Goal: Book appointment/travel/reservation

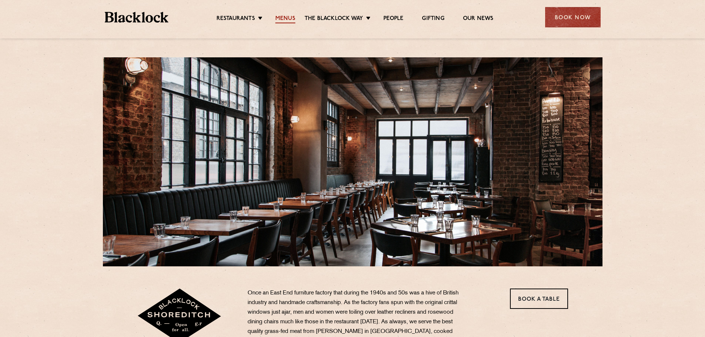
click at [281, 19] on link "Menus" at bounding box center [285, 19] width 20 height 8
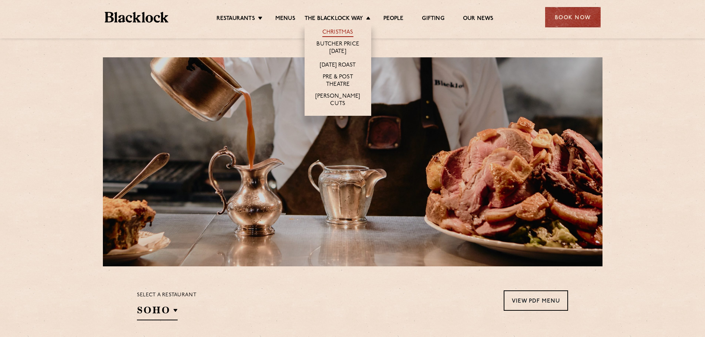
click at [335, 33] on link "Christmas" at bounding box center [337, 33] width 31 height 8
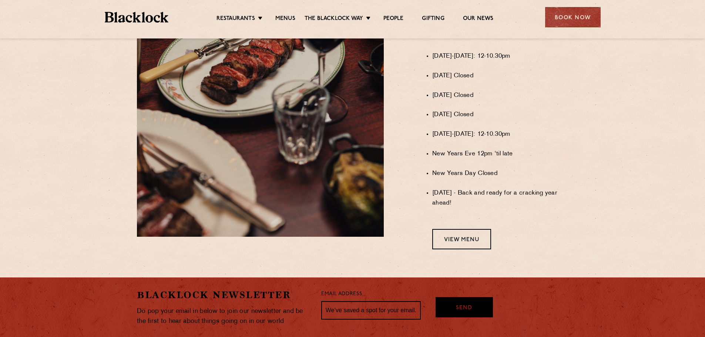
scroll to position [592, 0]
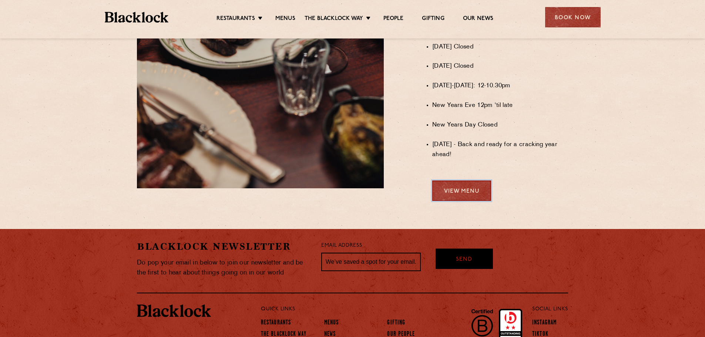
click at [471, 197] on link "View Menu" at bounding box center [461, 191] width 59 height 20
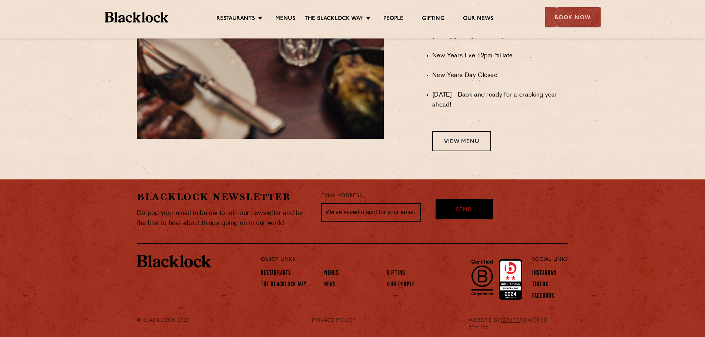
scroll to position [646, 0]
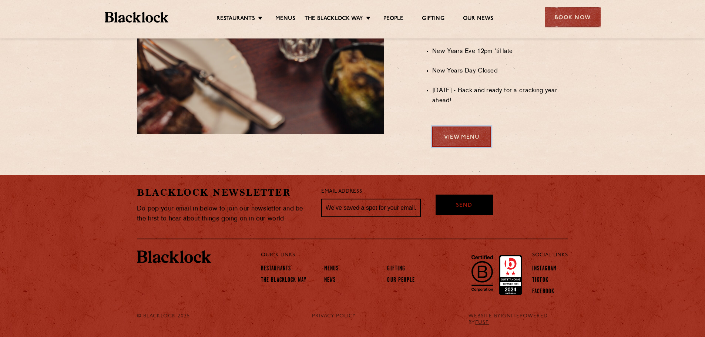
click at [467, 145] on link "View Menu" at bounding box center [461, 137] width 59 height 20
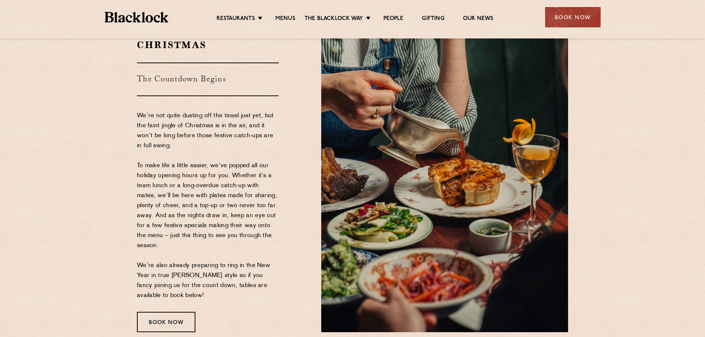
scroll to position [17, 0]
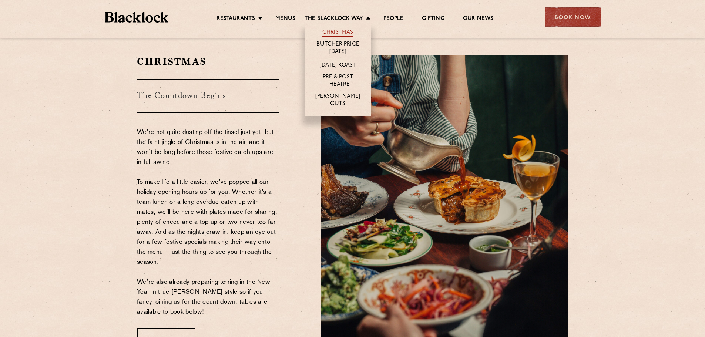
click at [337, 30] on link "Christmas" at bounding box center [337, 33] width 31 height 8
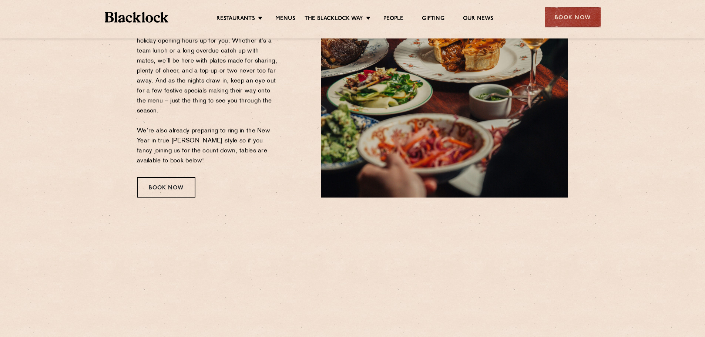
scroll to position [185, 0]
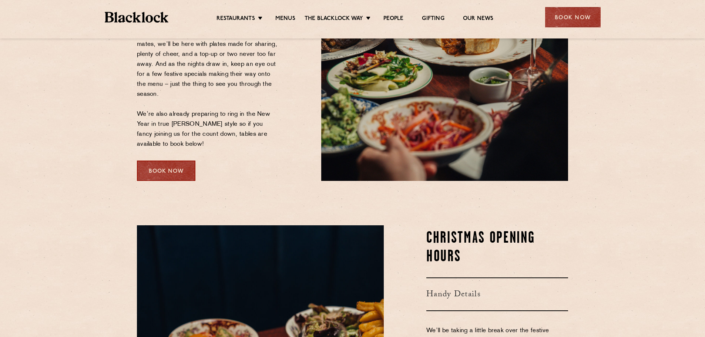
click at [182, 170] on div "Book Now" at bounding box center [166, 171] width 58 height 20
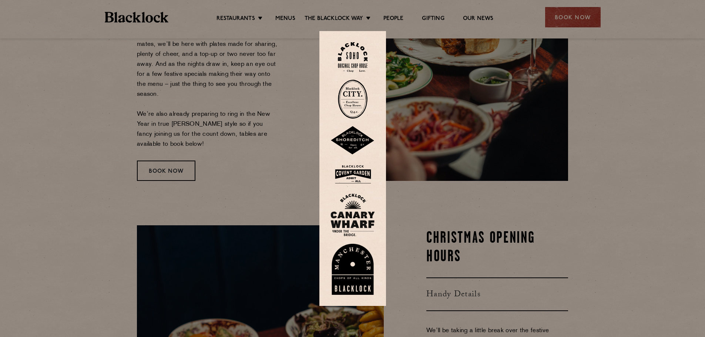
click at [266, 154] on div at bounding box center [352, 168] width 705 height 337
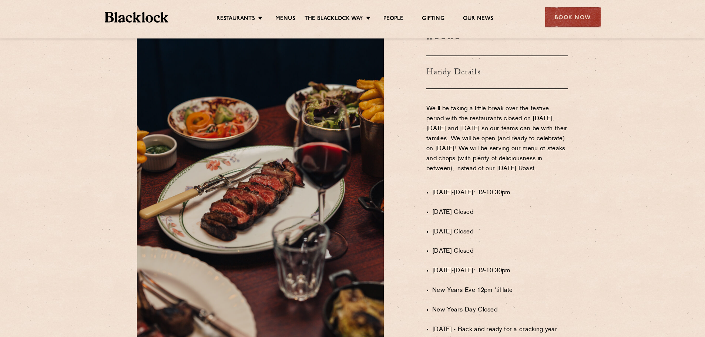
scroll to position [592, 0]
